Goal: Task Accomplishment & Management: Complete application form

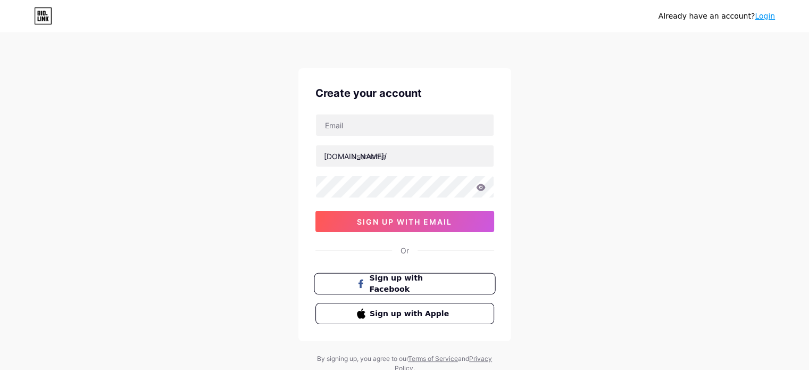
click at [400, 288] on span "Sign up with Facebook" at bounding box center [411, 283] width 84 height 23
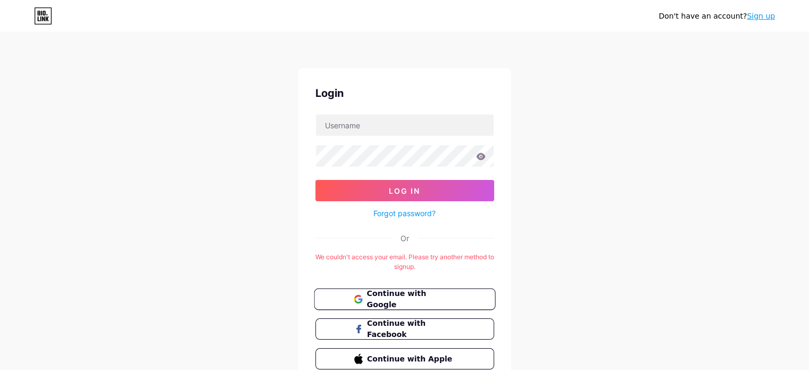
click at [415, 294] on span "Continue with Google" at bounding box center [411, 299] width 89 height 23
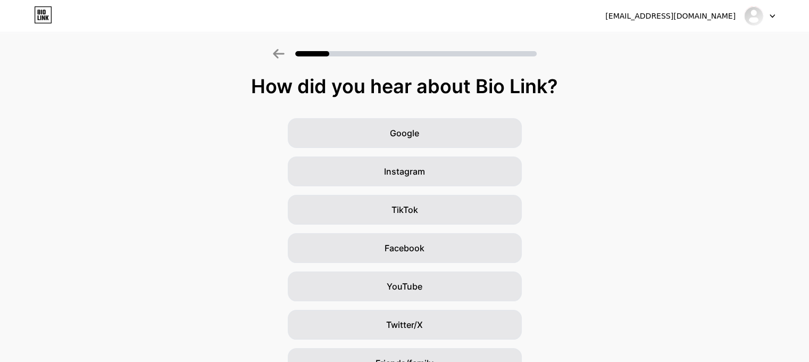
click at [686, 140] on div "Google Instagram TikTok Facebook YouTube Twitter/X Friends/family Other" at bounding box center [404, 267] width 809 height 298
